Goal: Task Accomplishment & Management: Use online tool/utility

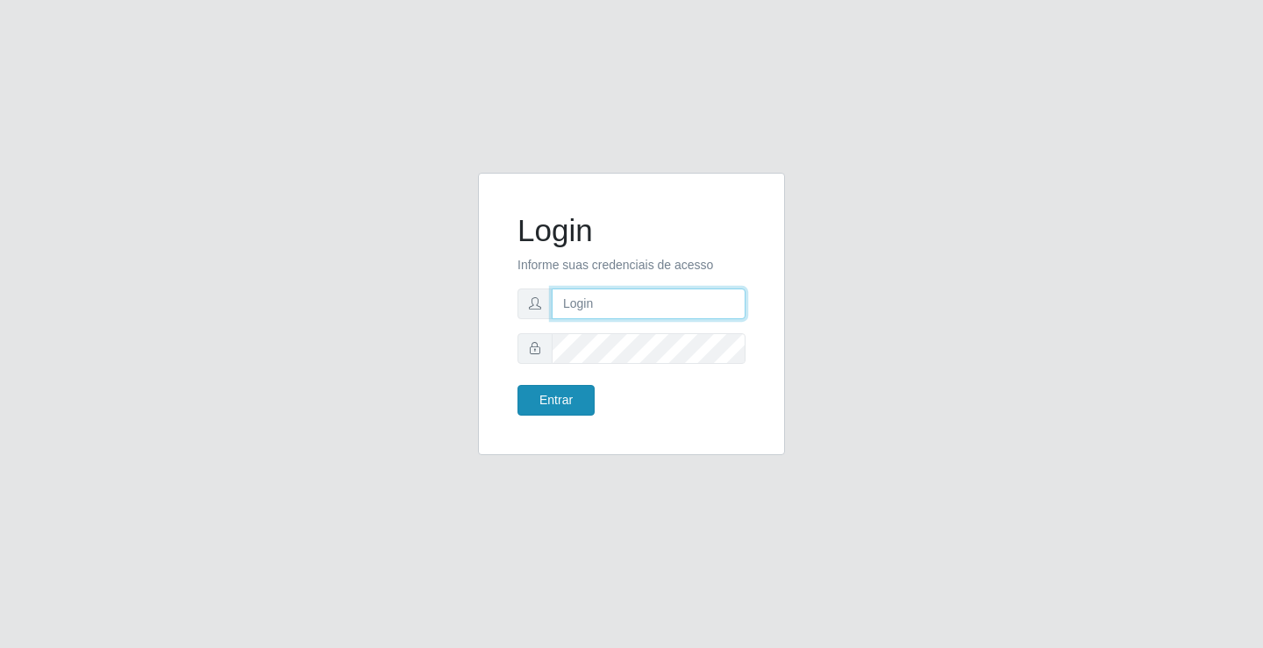
type input "[EMAIL_ADDRESS][DOMAIN_NAME]"
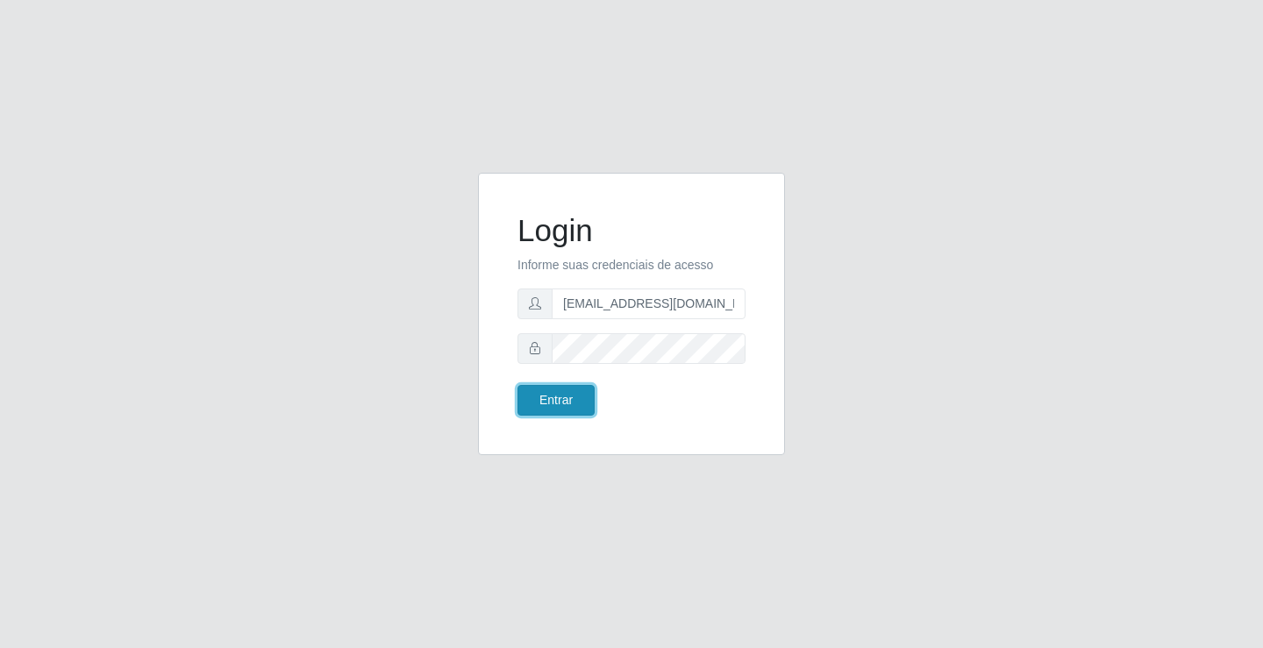
click at [587, 397] on button "Entrar" at bounding box center [555, 400] width 77 height 31
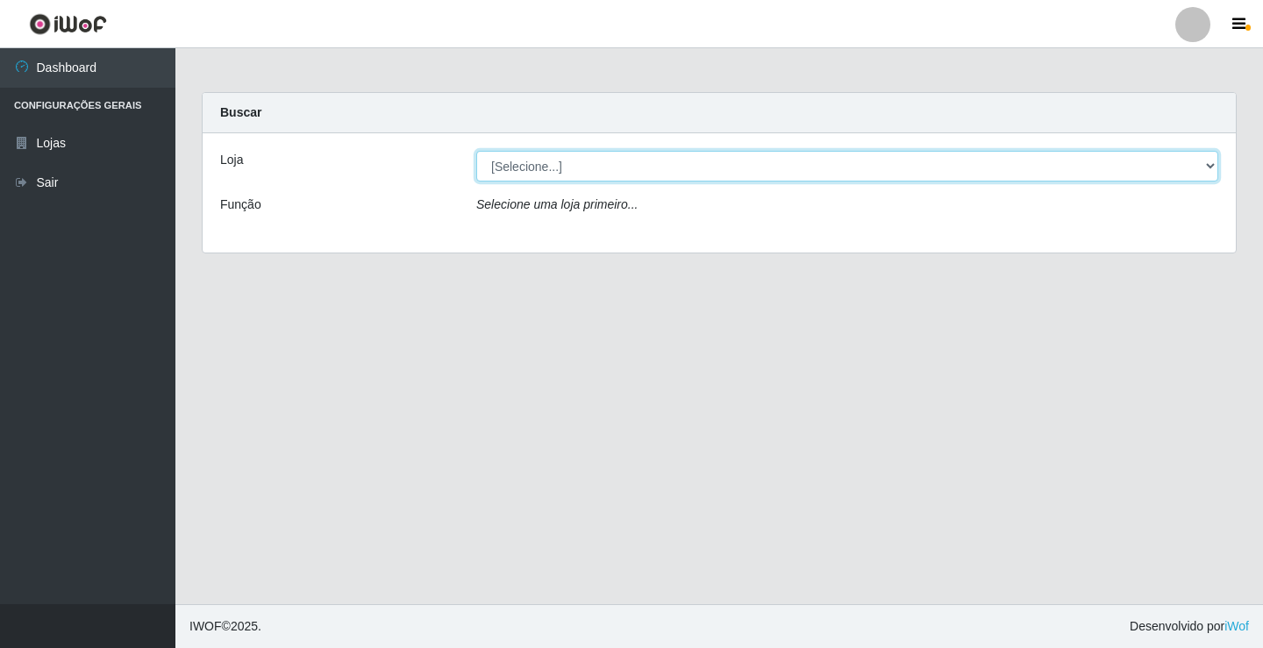
click at [616, 170] on select "[Selecione...] Rede Potiguar 4 - Extremoz" at bounding box center [847, 166] width 742 height 31
select select "78"
click at [476, 151] on select "[Selecione...] Rede Potiguar 4 - Extremoz" at bounding box center [847, 166] width 742 height 31
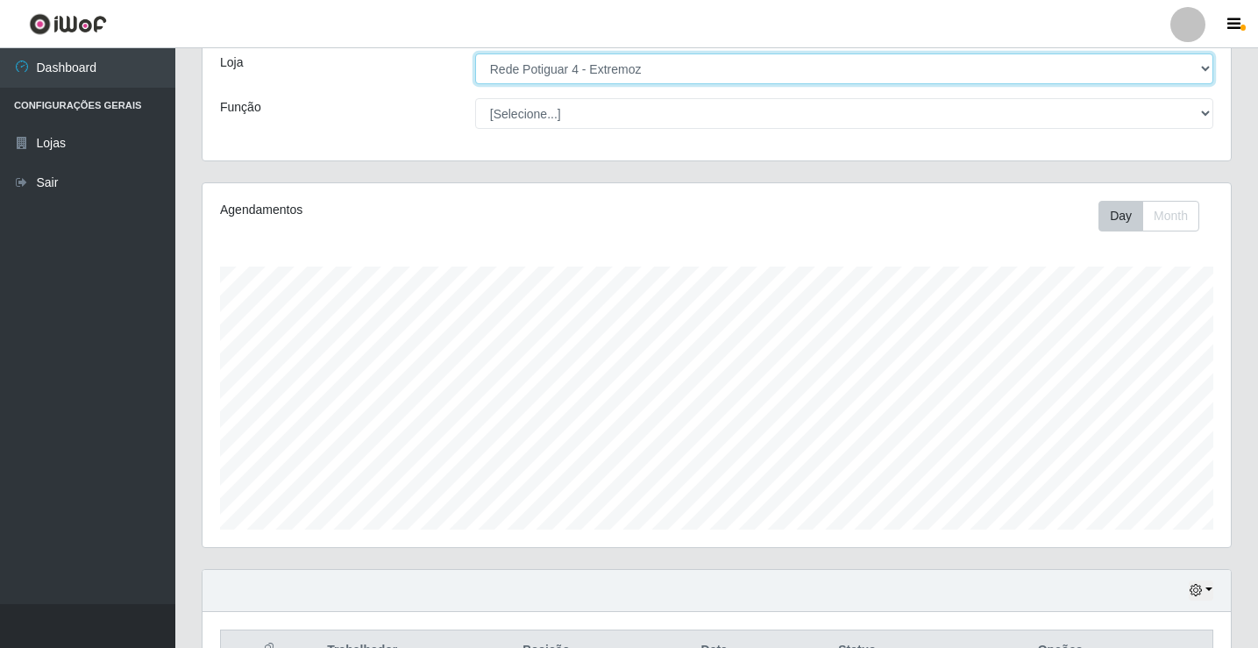
scroll to position [282, 0]
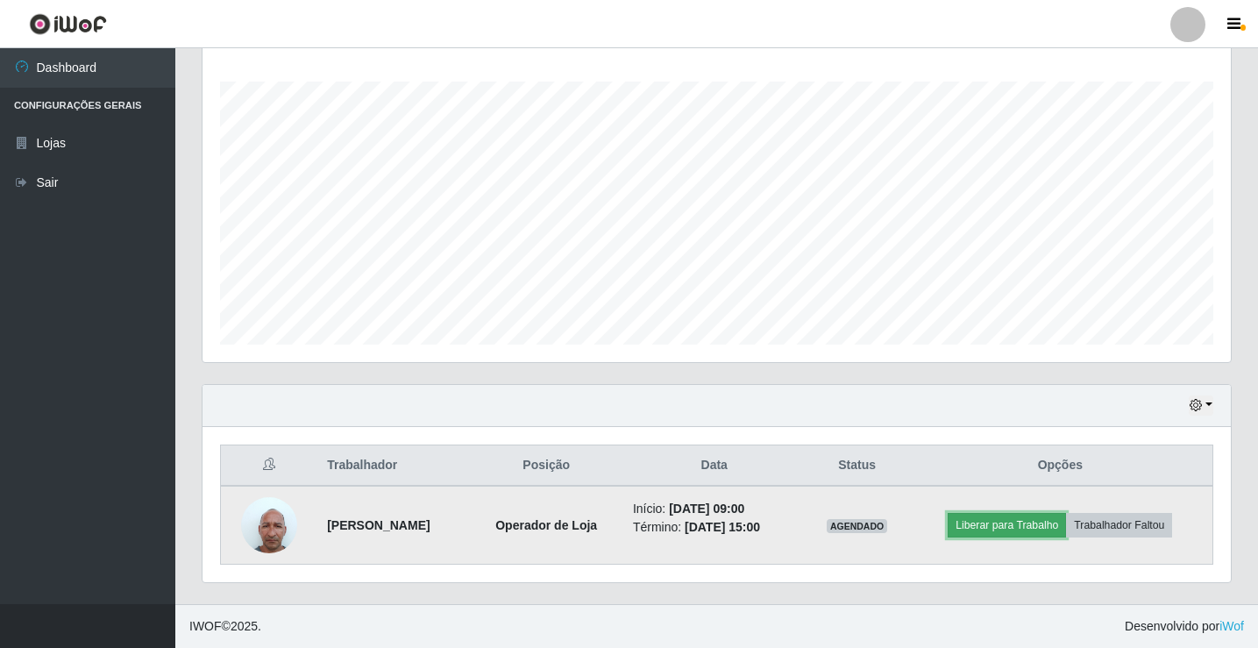
click at [1016, 531] on button "Liberar para Trabalho" at bounding box center [1007, 525] width 118 height 25
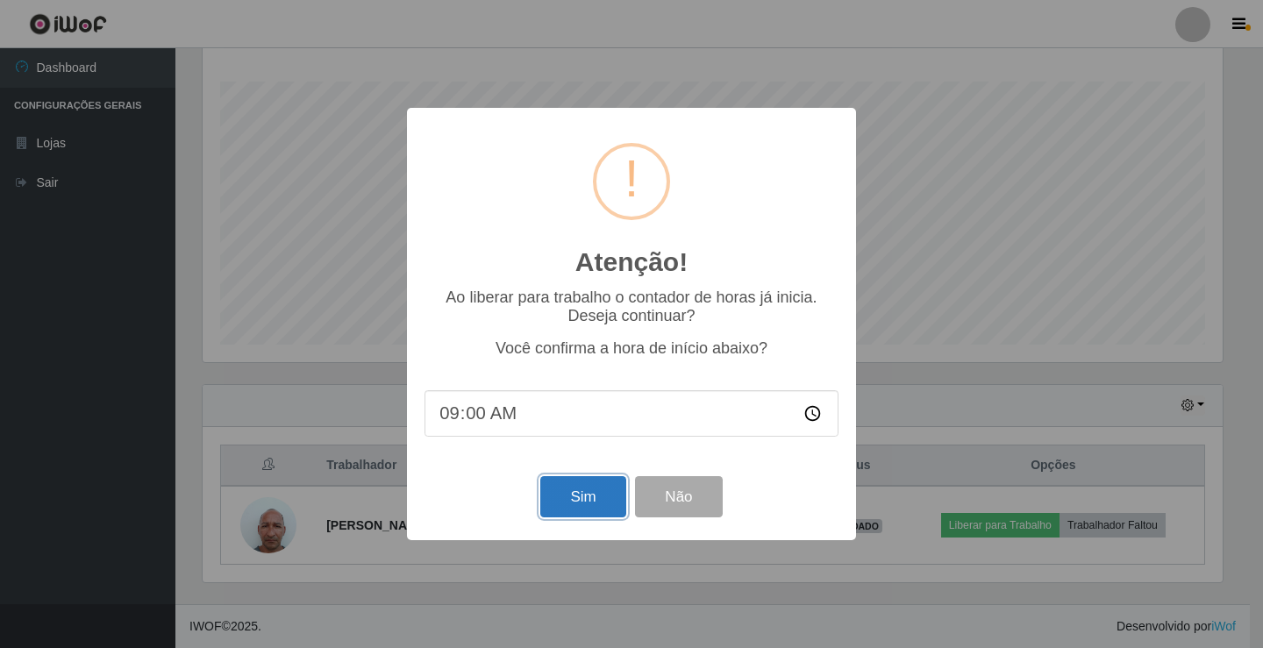
click at [559, 507] on button "Sim" at bounding box center [582, 496] width 85 height 41
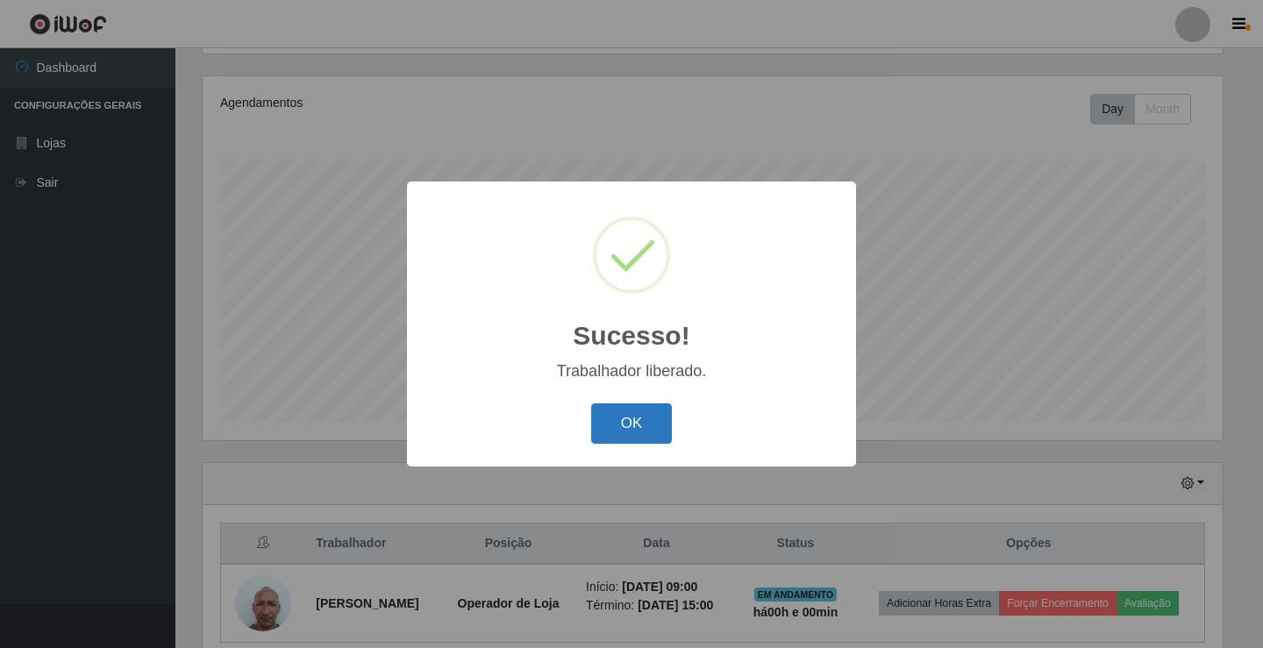
click at [648, 412] on button "OK" at bounding box center [632, 423] width 82 height 41
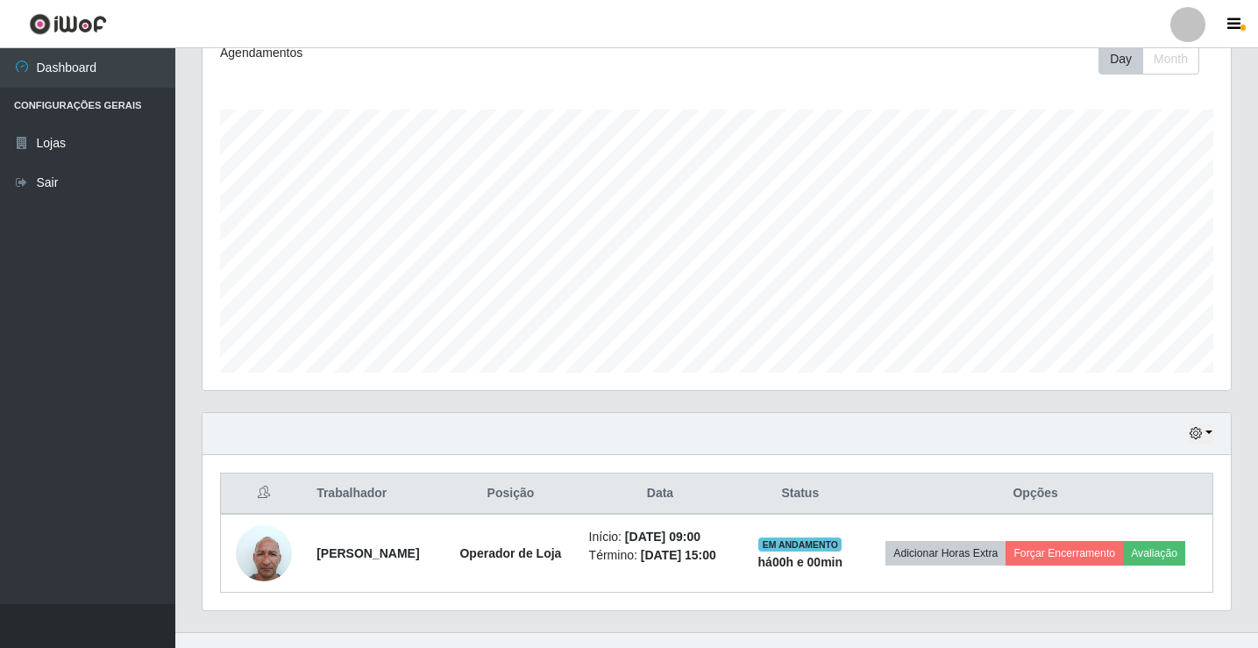
scroll to position [282, 0]
